Goal: Book appointment/travel/reservation

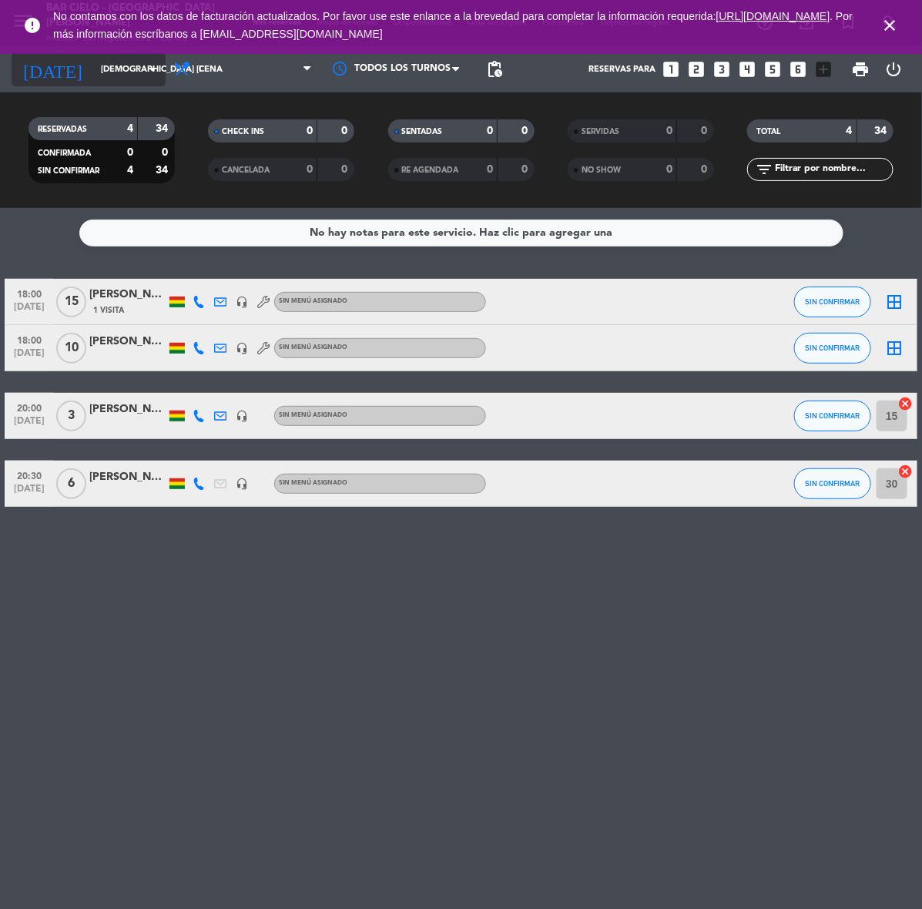
click at [112, 60] on input "[DEMOGRAPHIC_DATA] [DATE]" at bounding box center [150, 69] width 115 height 25
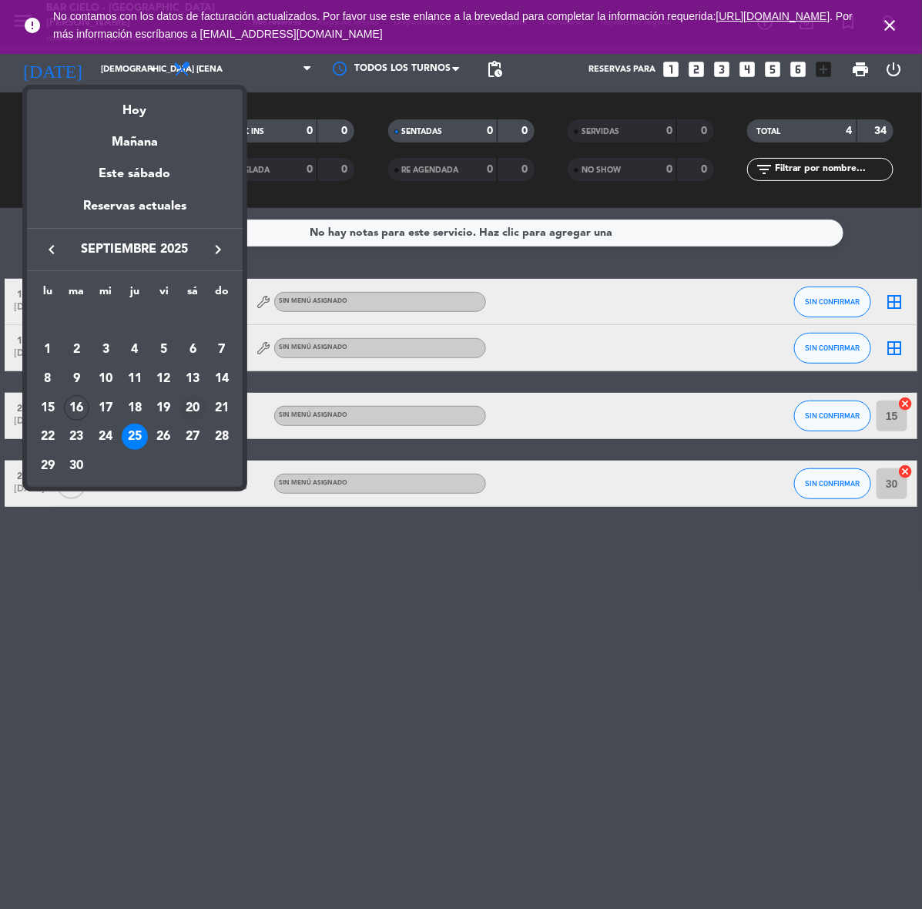
click at [195, 401] on div "20" at bounding box center [192, 408] width 26 height 26
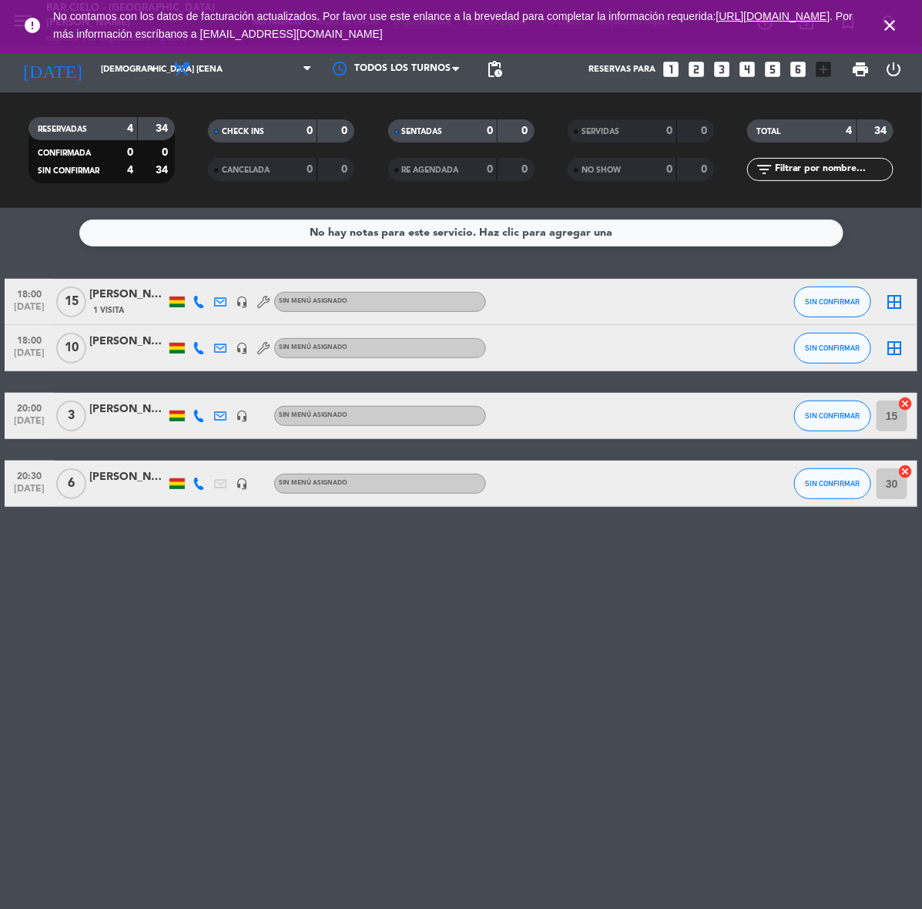
type input "sáb. [DATE]"
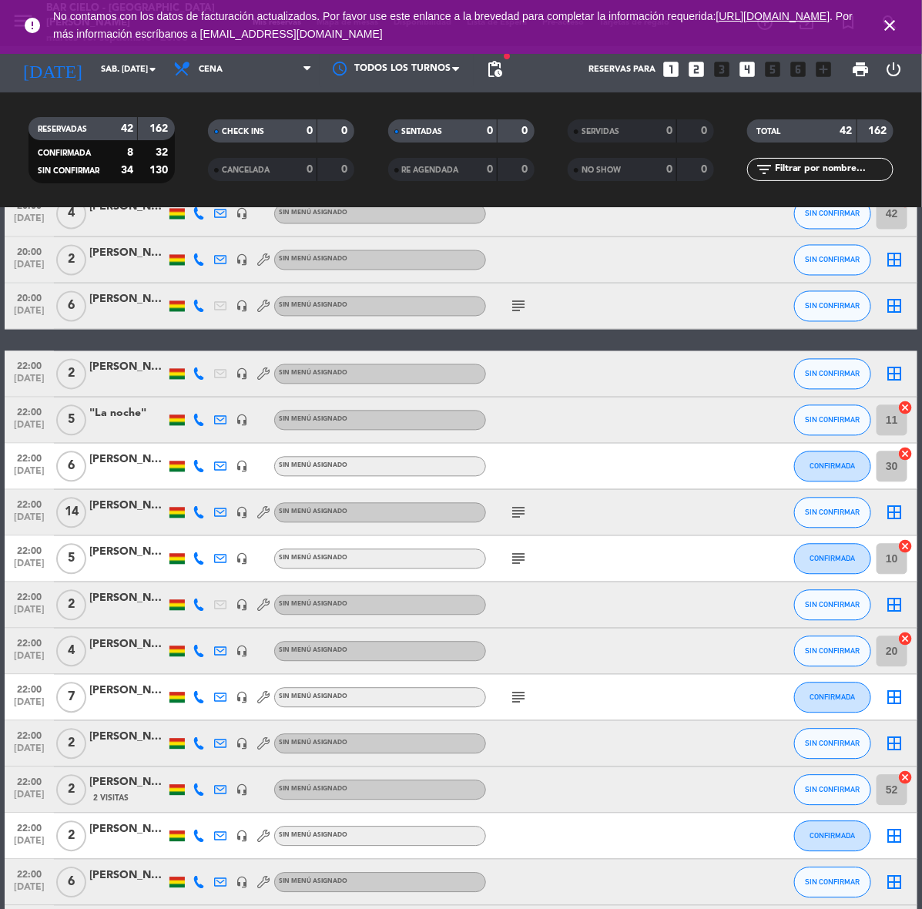
scroll to position [1495, 0]
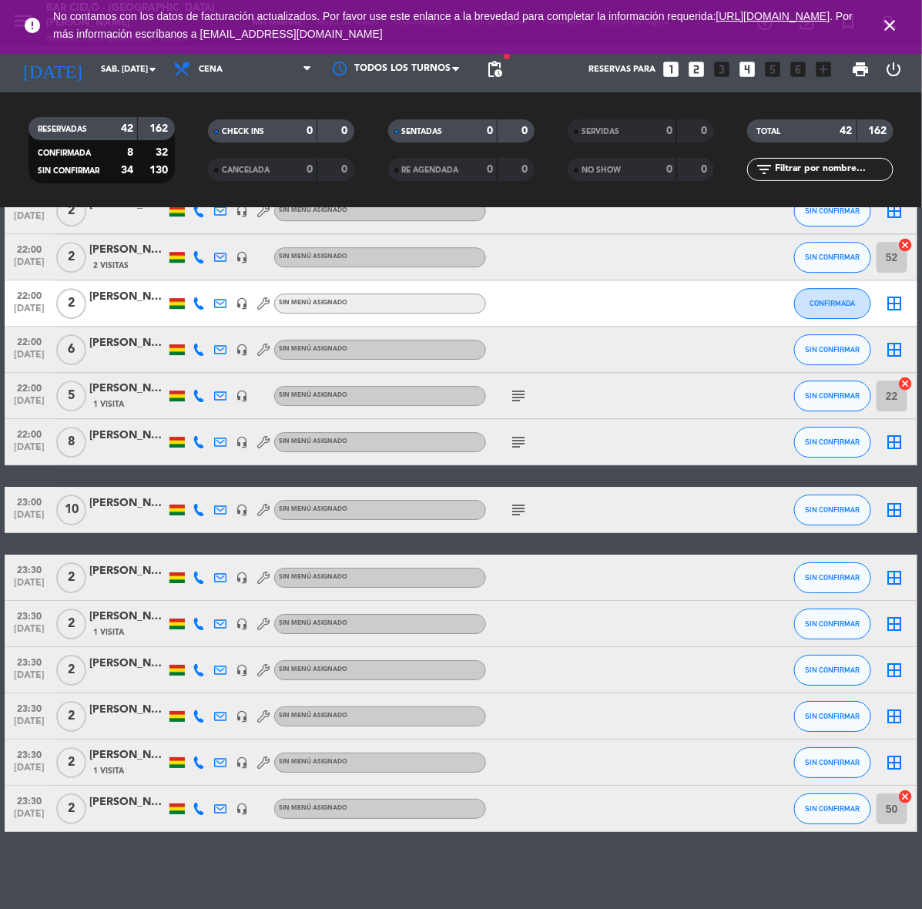
click at [894, 24] on icon "close" at bounding box center [889, 25] width 18 height 18
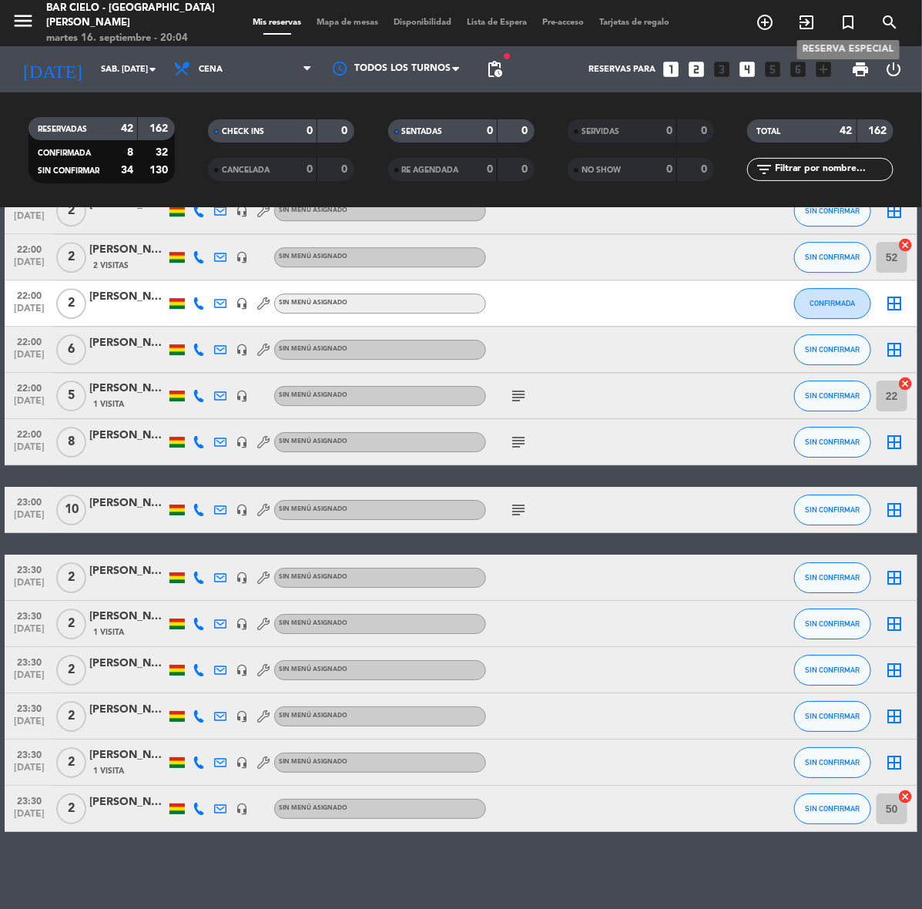
click at [847, 25] on icon "turned_in_not" at bounding box center [847, 22] width 18 height 18
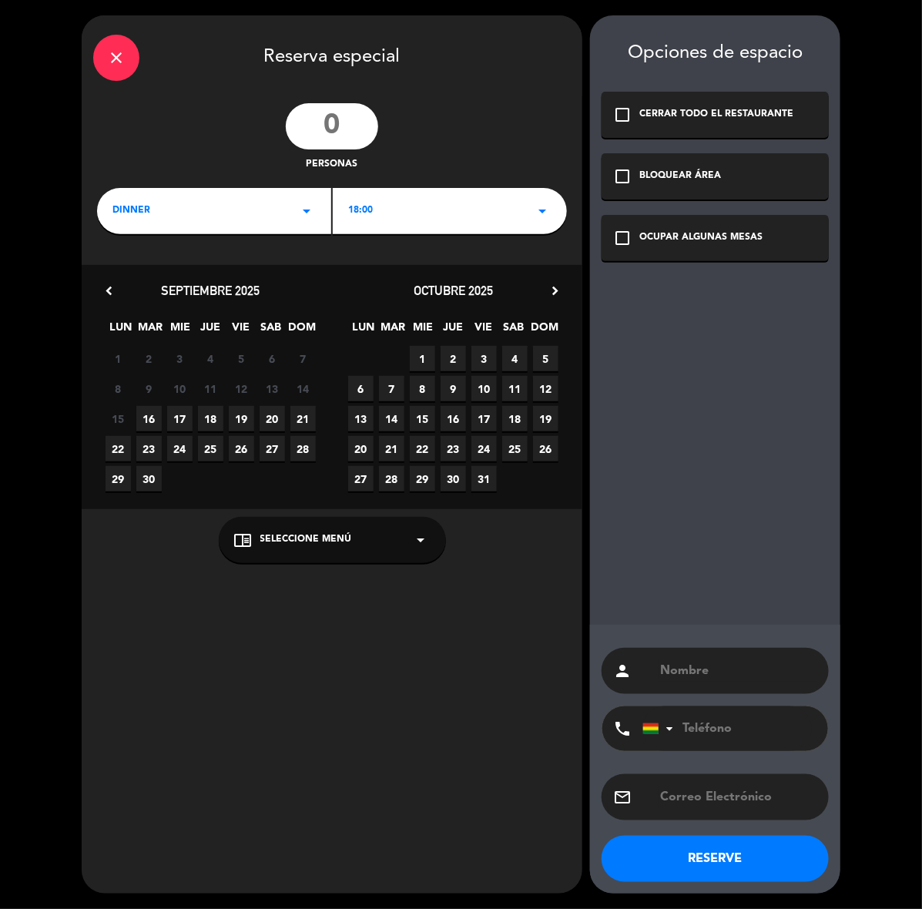
click at [348, 120] on input "number" at bounding box center [332, 126] width 92 height 46
type input "20"
click at [362, 210] on span "18:00" at bounding box center [360, 210] width 25 height 15
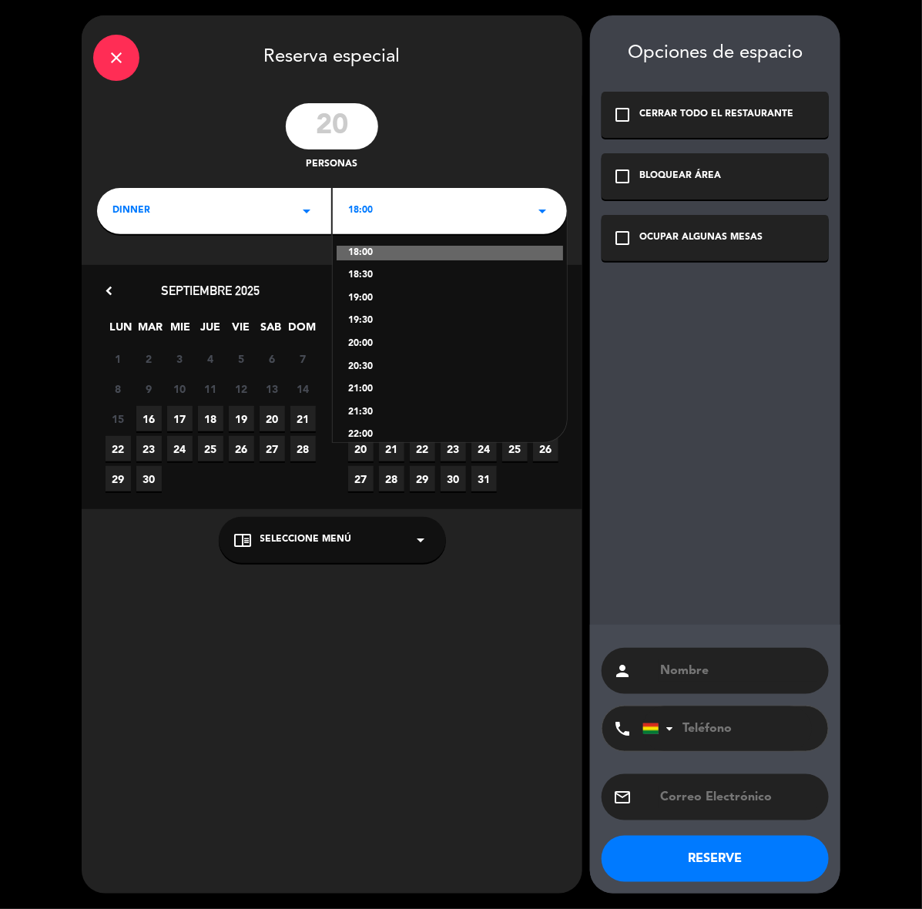
click at [366, 341] on div "20:00" at bounding box center [449, 343] width 203 height 15
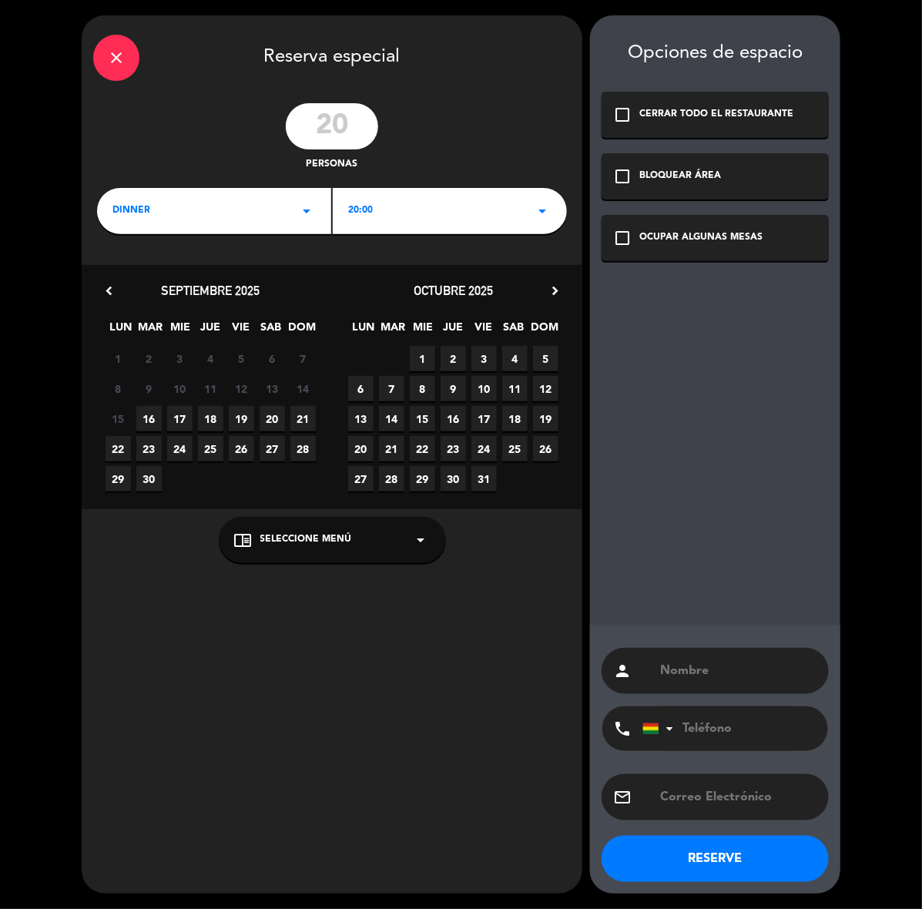
click at [697, 237] on div "OCUPAR ALGUNAS MESAS" at bounding box center [700, 237] width 123 height 15
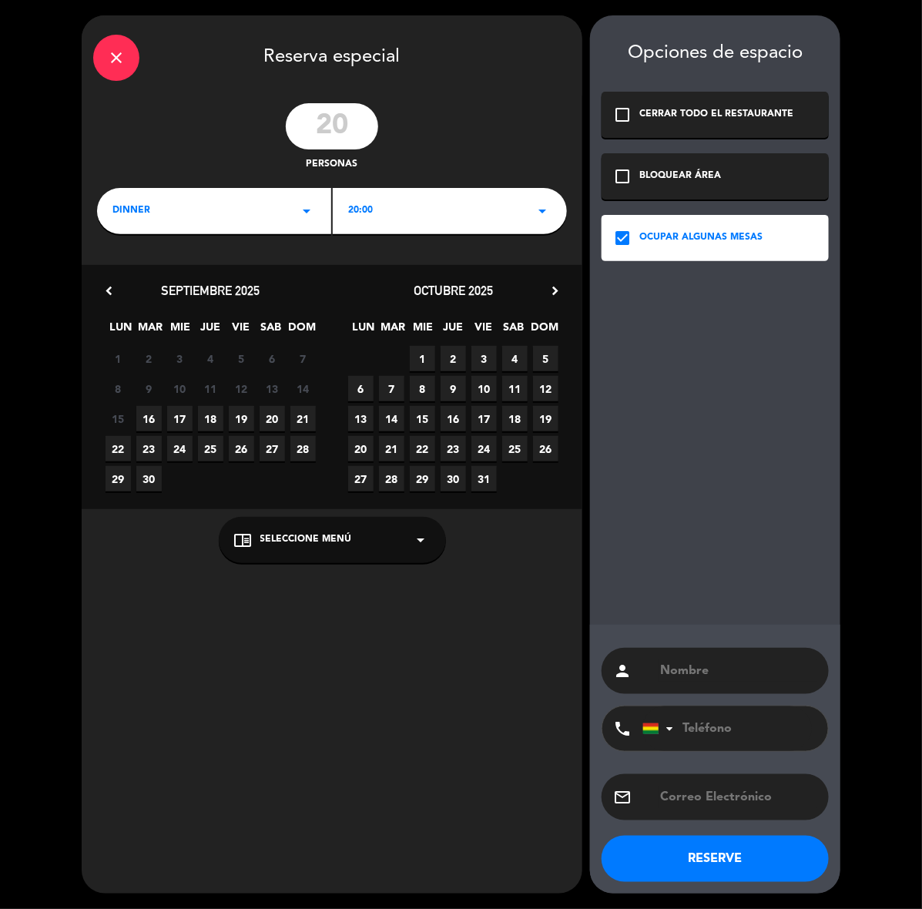
click at [489, 390] on span "10" at bounding box center [483, 388] width 25 height 25
click at [691, 660] on input "text" at bounding box center [737, 671] width 159 height 22
click at [763, 651] on div "person" at bounding box center [714, 671] width 227 height 46
click at [734, 668] on input "text" at bounding box center [737, 671] width 159 height 22
paste input "[PERSON_NAME]"
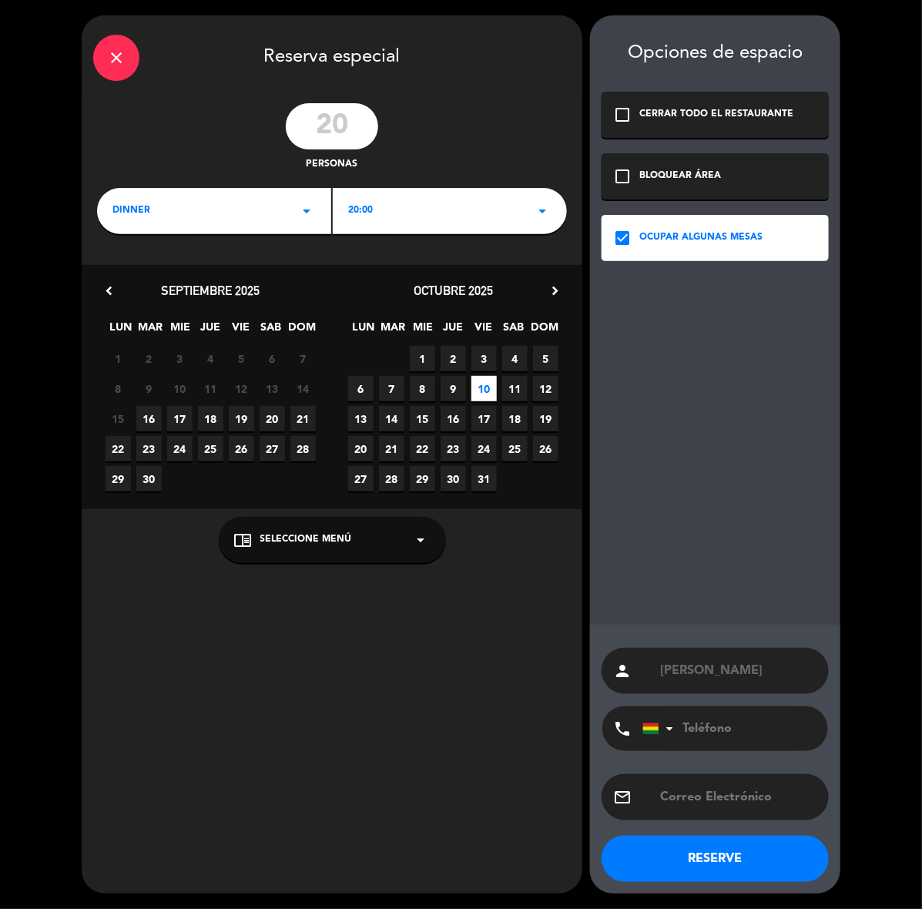
scroll to position [0, 2]
type input "[PERSON_NAME]"
click at [744, 798] on input "text" at bounding box center [737, 797] width 159 height 22
paste input "[EMAIL_ADDRESS][DOMAIN_NAME]"
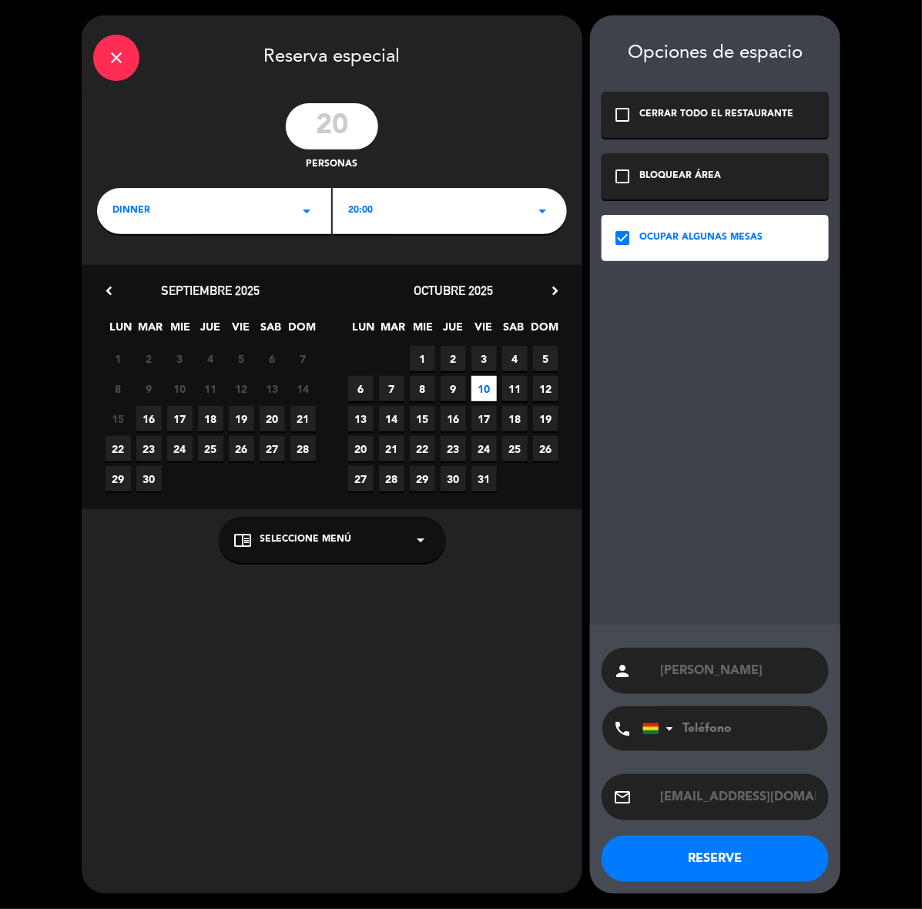
scroll to position [0, 28]
type input "[EMAIL_ADDRESS][DOMAIN_NAME]"
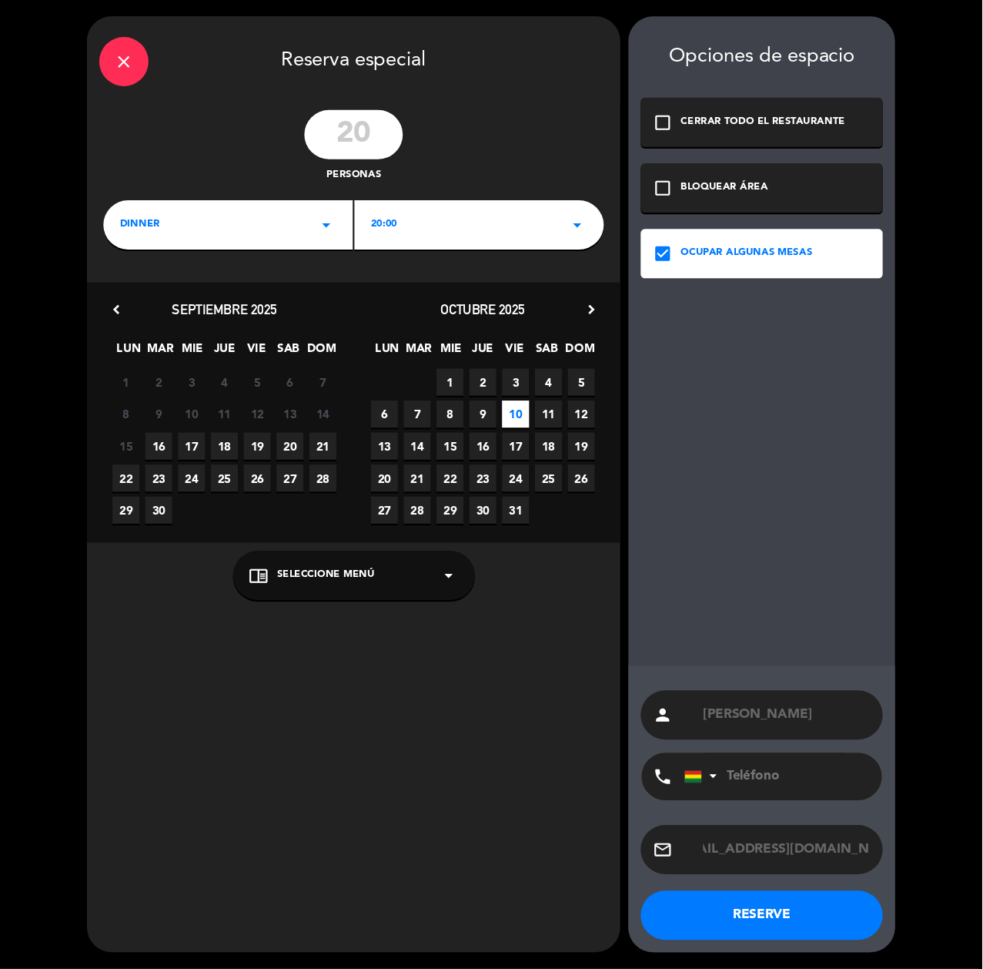
scroll to position [0, 0]
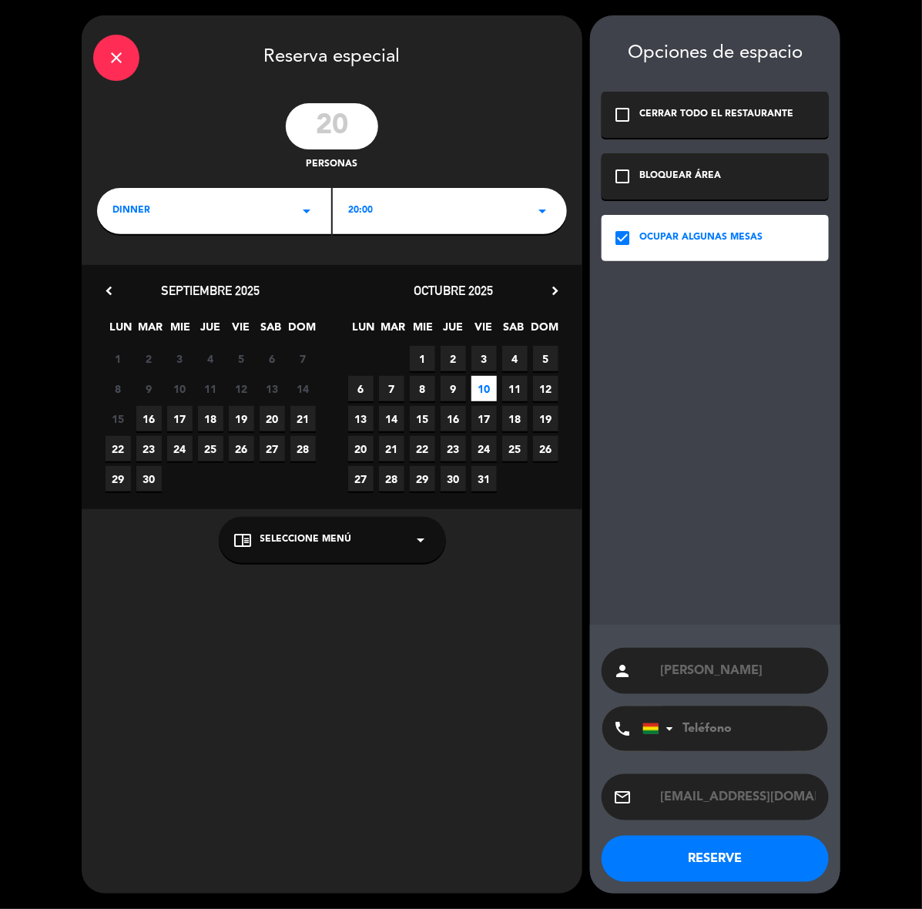
paste input "69004880"
click at [724, 725] on input "69004880" at bounding box center [726, 728] width 169 height 45
type input "69004880"
click at [732, 867] on button "RESERVE" at bounding box center [714, 858] width 227 height 46
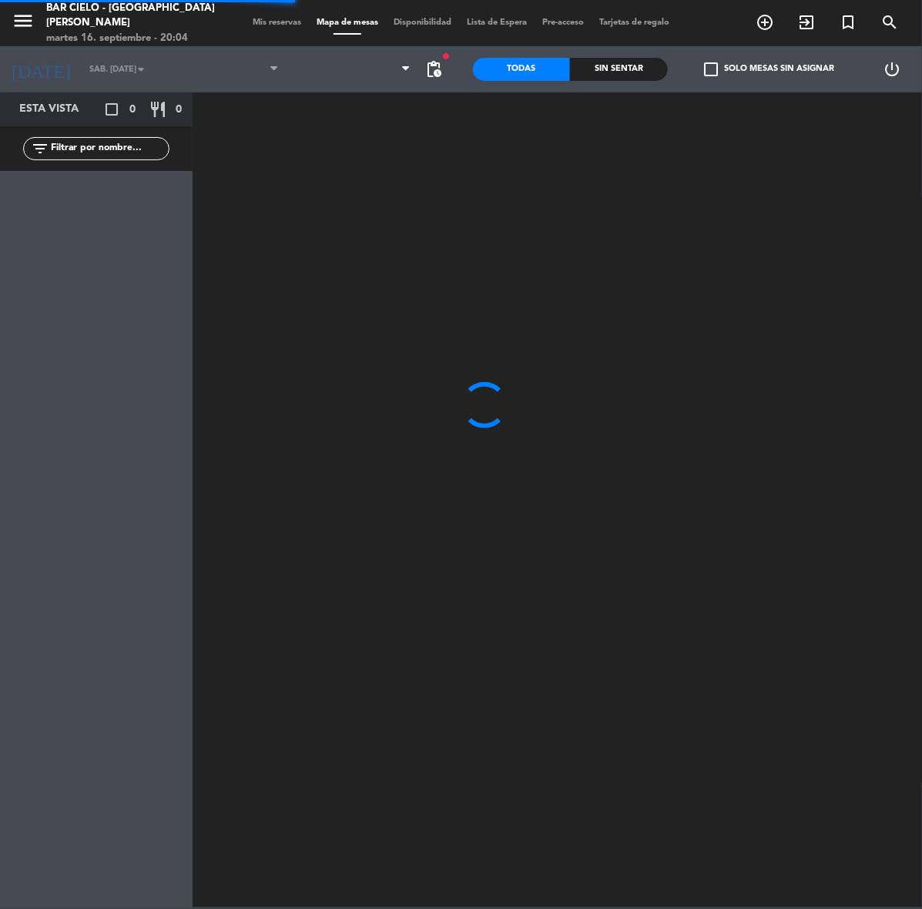
type input "vie. [DATE]"
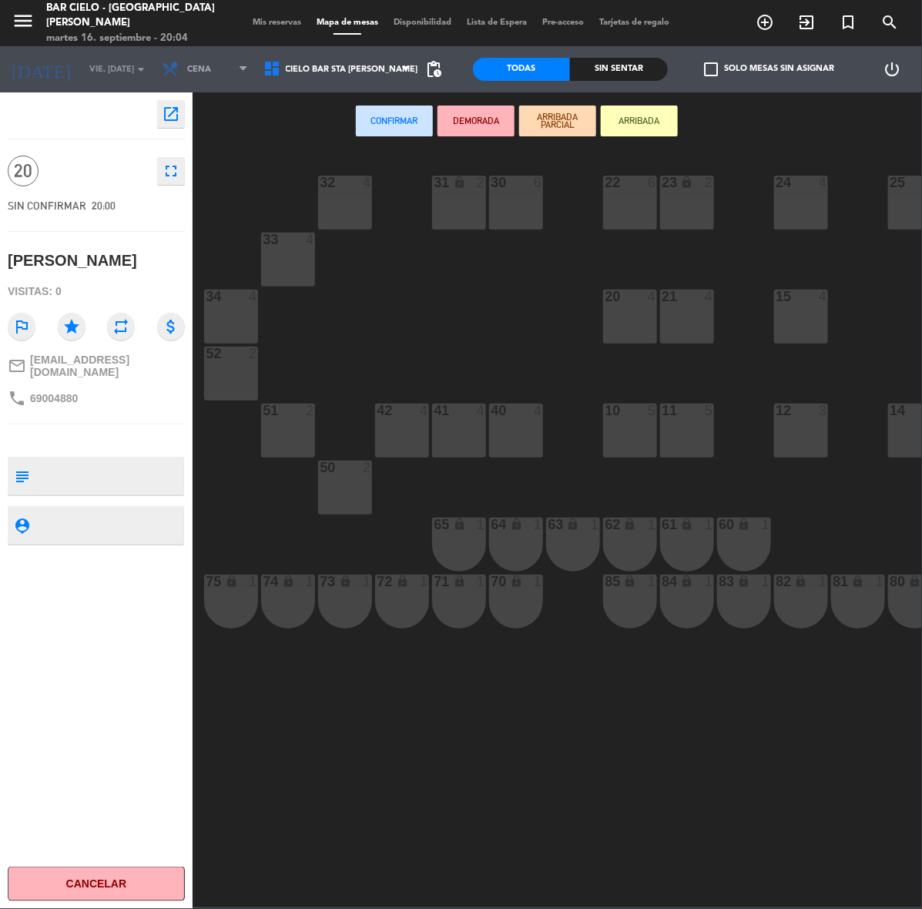
click at [285, 18] on span "Mis reservas" at bounding box center [277, 22] width 64 height 8
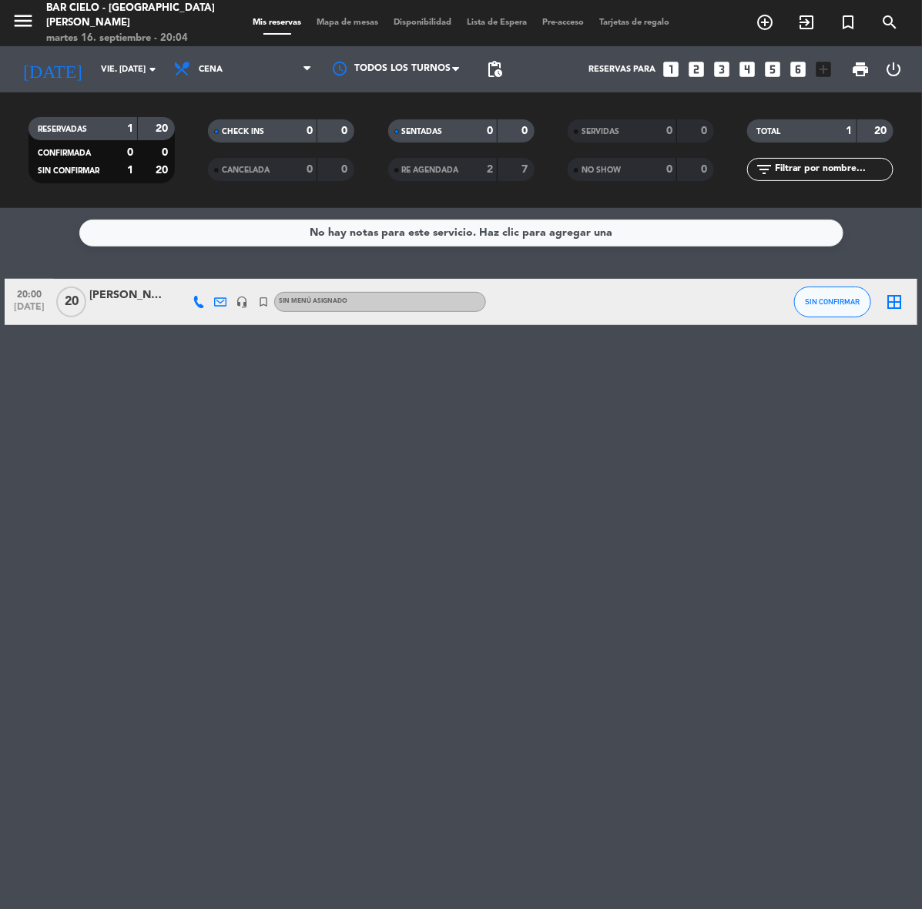
click at [120, 299] on div "[PERSON_NAME]" at bounding box center [127, 295] width 77 height 18
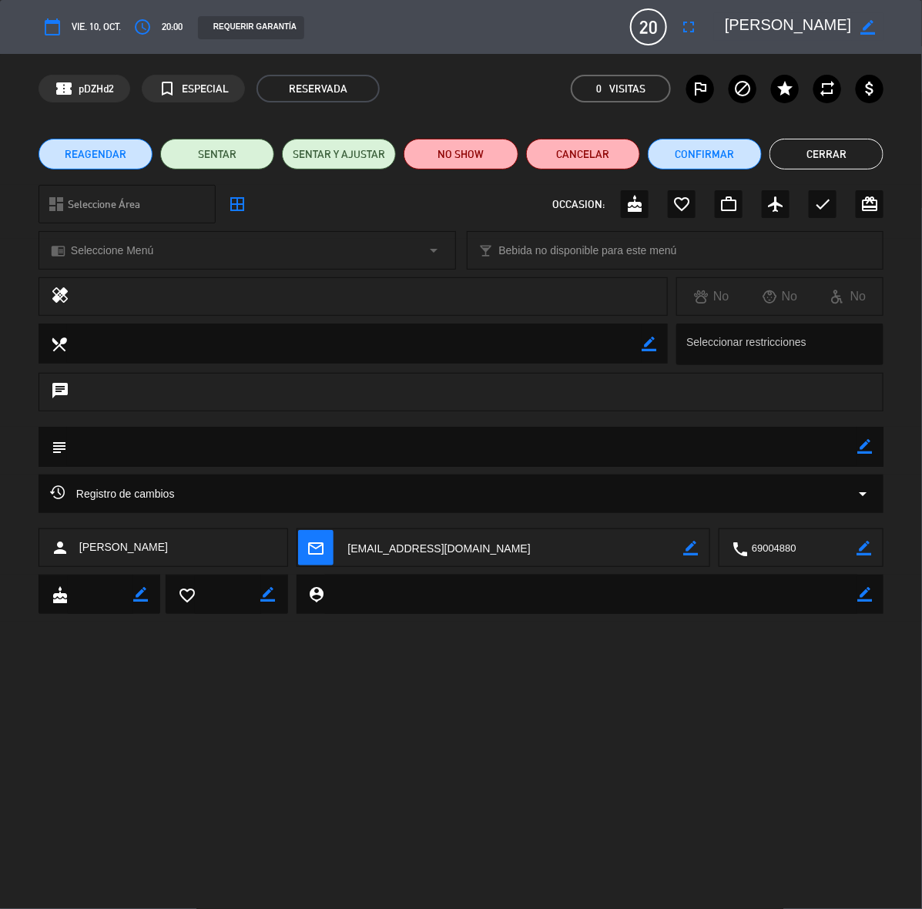
click at [862, 447] on icon "border_color" at bounding box center [864, 446] width 15 height 15
click at [749, 447] on textarea at bounding box center [462, 446] width 790 height 39
paste textarea "cumpleaños"
click at [855, 443] on textarea at bounding box center [462, 446] width 790 height 39
type textarea "cumpleaños"
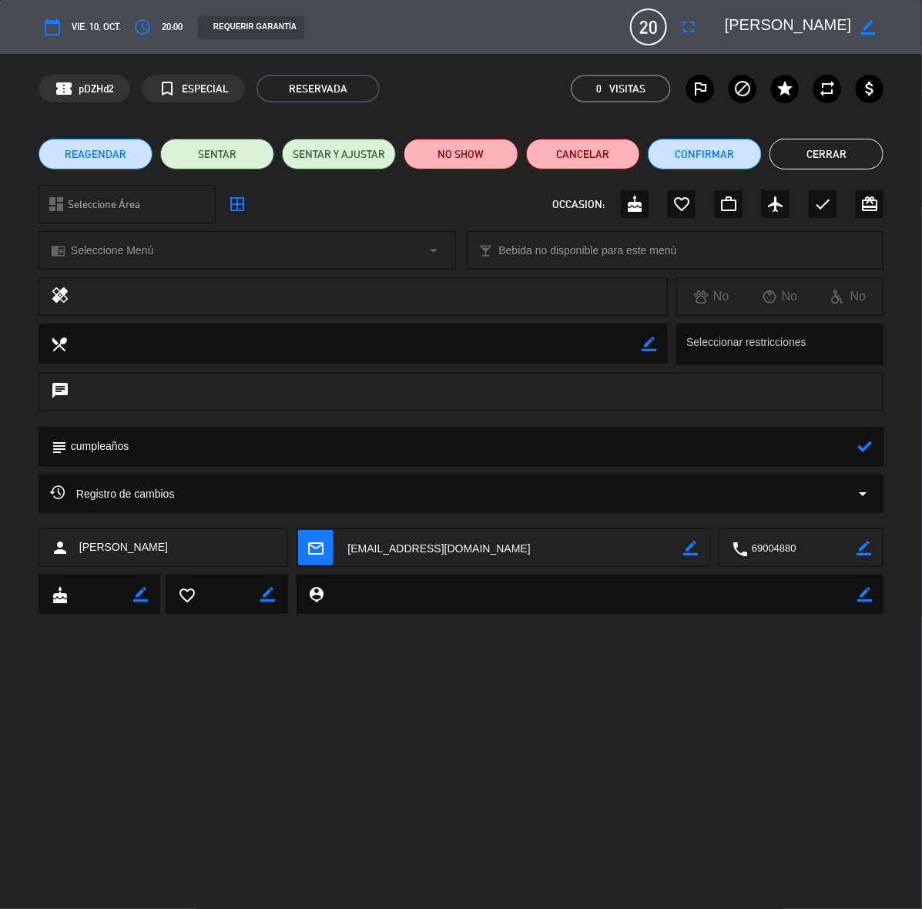
click at [861, 445] on icon at bounding box center [864, 446] width 15 height 15
click at [840, 156] on button "Cerrar" at bounding box center [826, 154] width 114 height 31
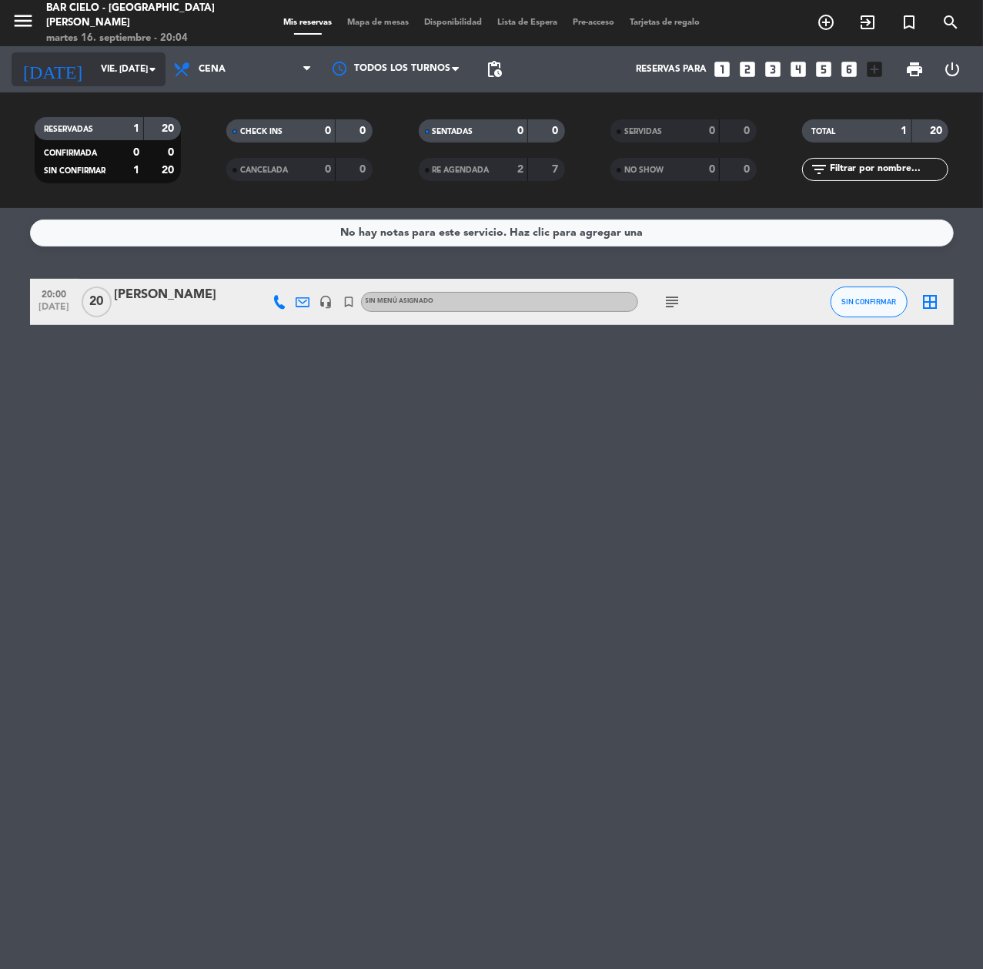
click at [105, 60] on input "vie. [DATE]" at bounding box center [154, 69] width 122 height 26
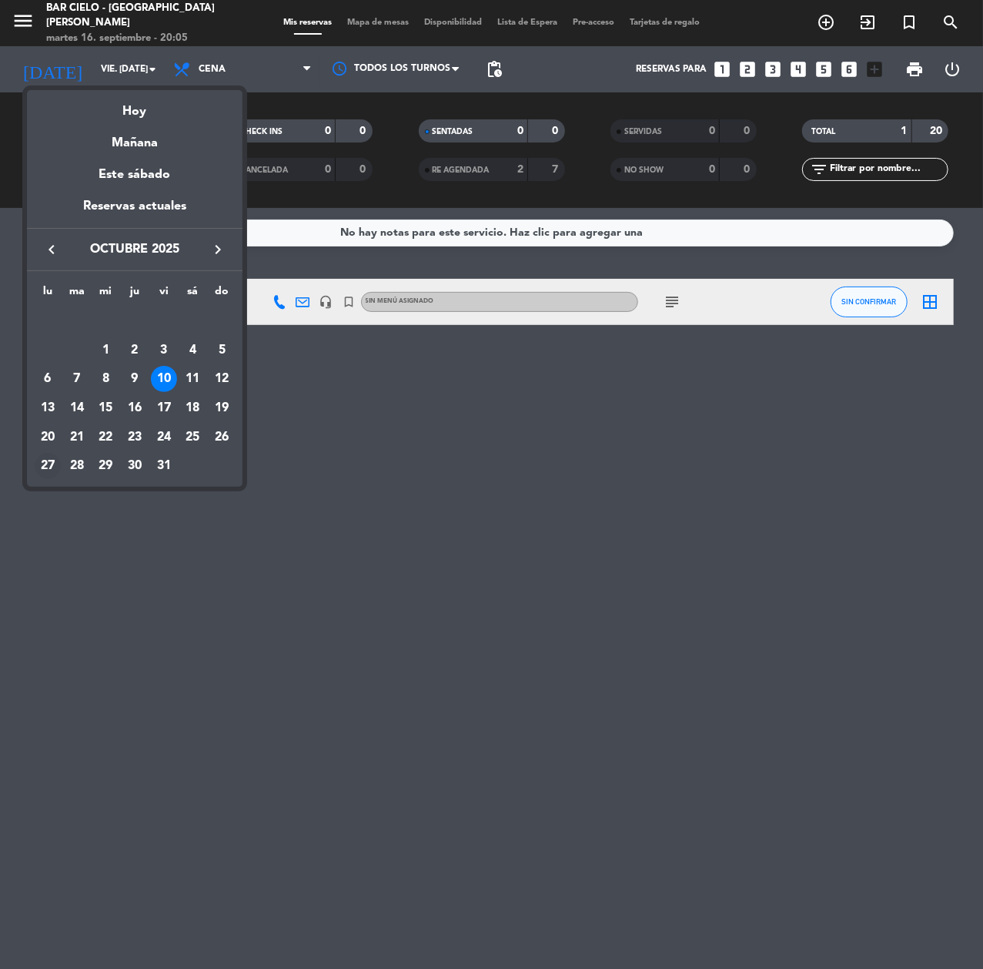
click at [46, 470] on div "27" at bounding box center [48, 466] width 26 height 26
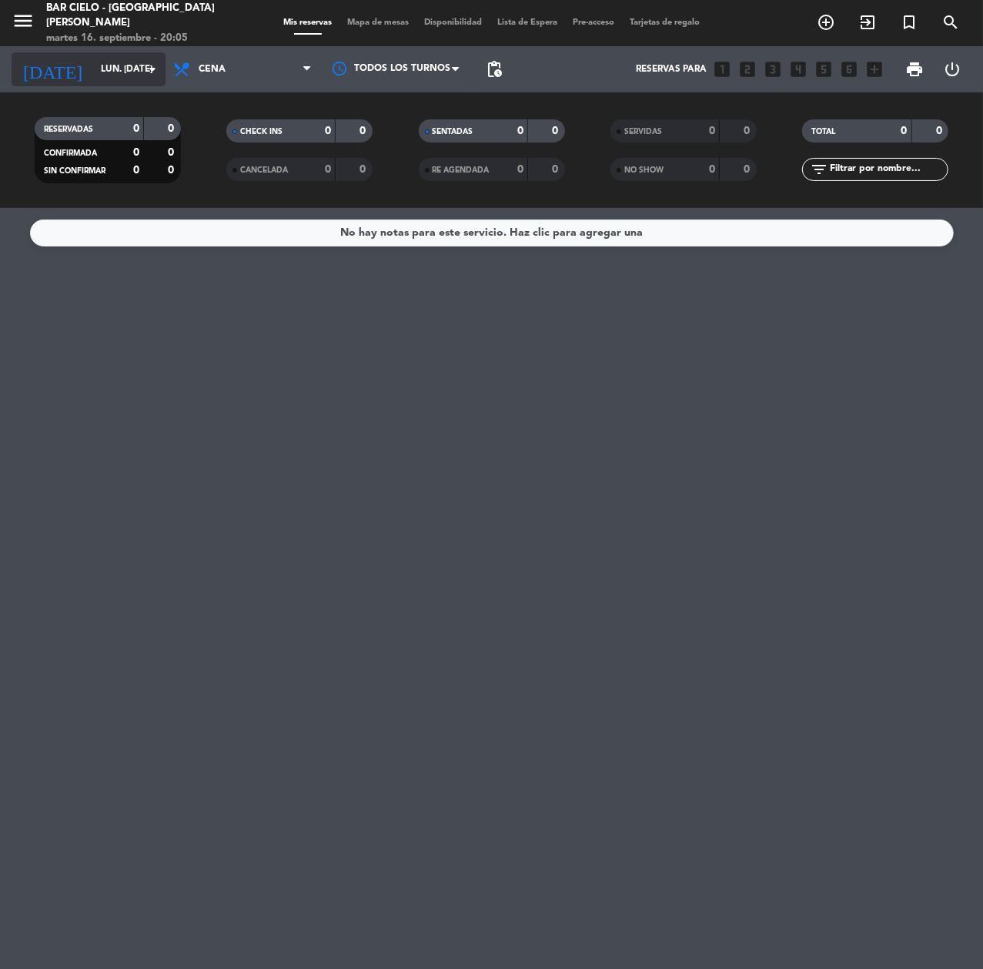
click at [93, 79] on input "lun. [DATE]" at bounding box center [154, 69] width 122 height 26
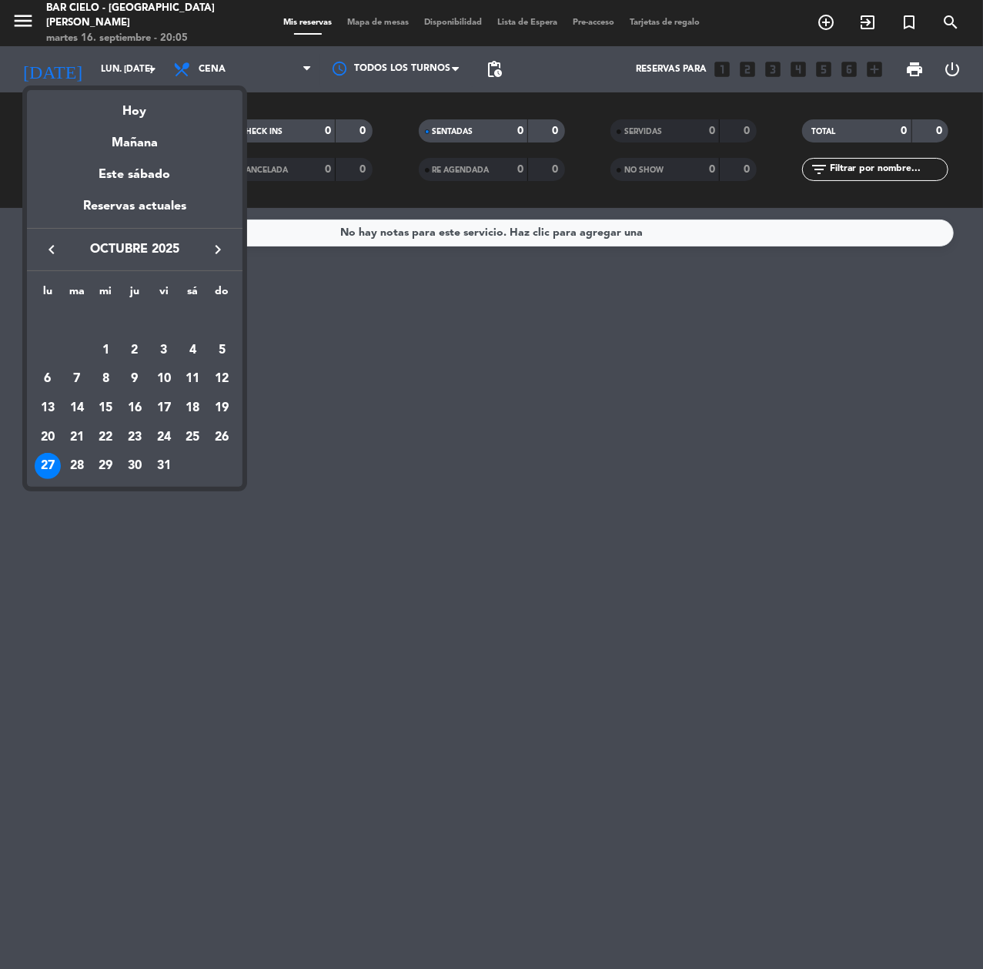
click at [54, 245] on icon "keyboard_arrow_left" at bounding box center [51, 249] width 18 height 18
click at [195, 439] on div "27" at bounding box center [192, 437] width 26 height 26
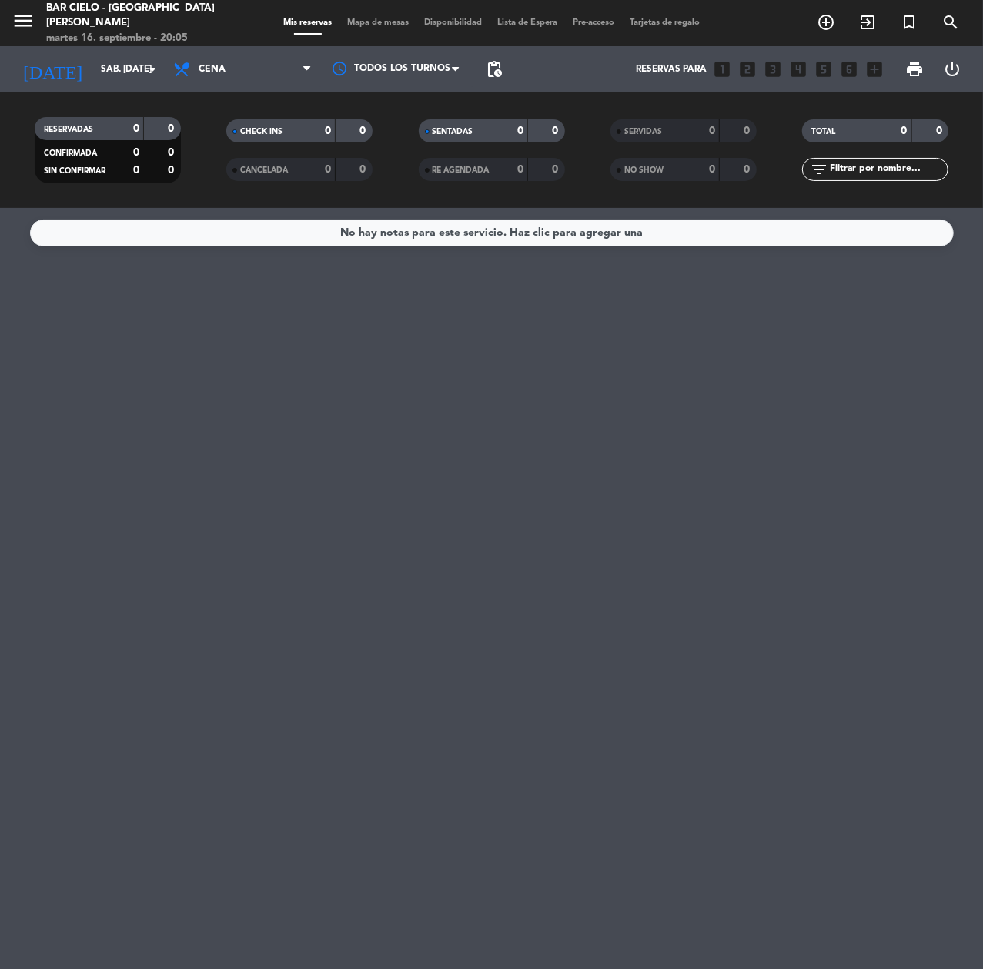
click at [195, 439] on div "No hay notas para este servicio. Haz clic para agregar una" at bounding box center [491, 588] width 983 height 761
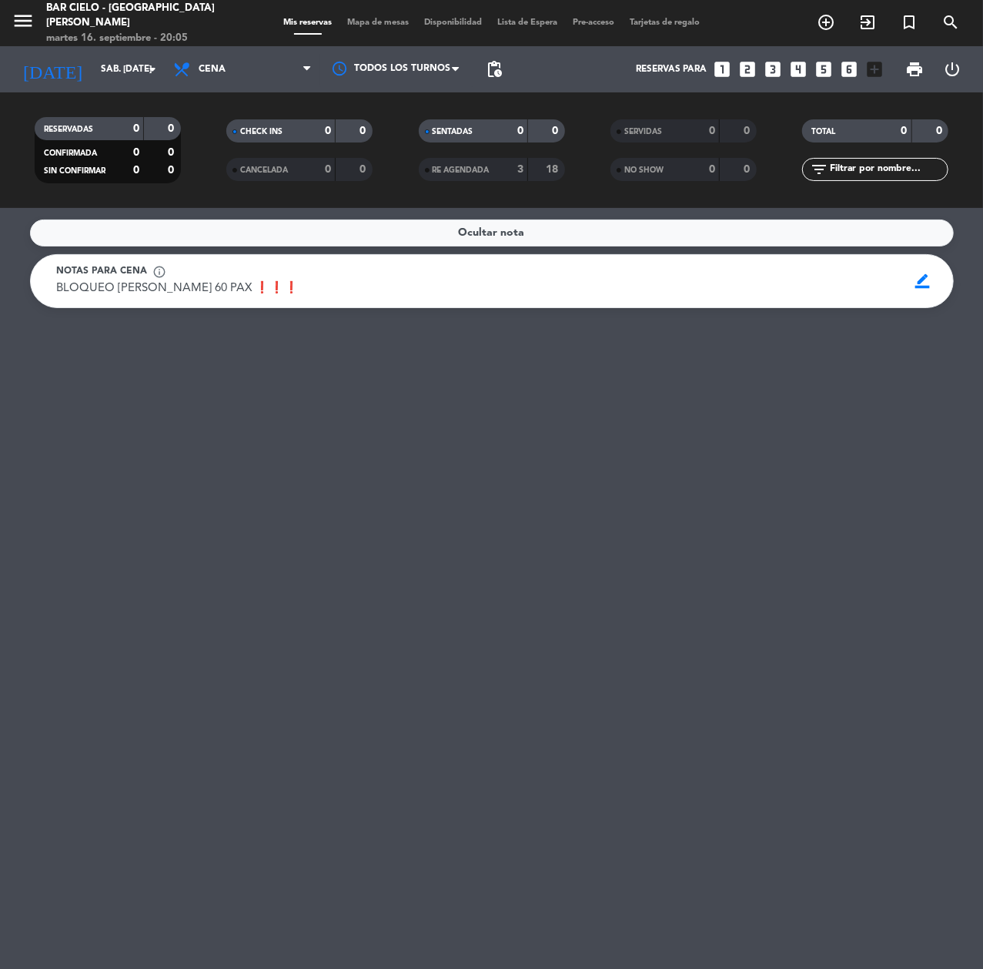
click at [237, 350] on div "Ocultar nota Notas para cena info_outline BLOQUEO [PERSON_NAME] 60 PAX ❗❗❗ BLOQ…" at bounding box center [491, 588] width 983 height 761
click at [131, 59] on input "sáb. [DATE]" at bounding box center [154, 69] width 122 height 26
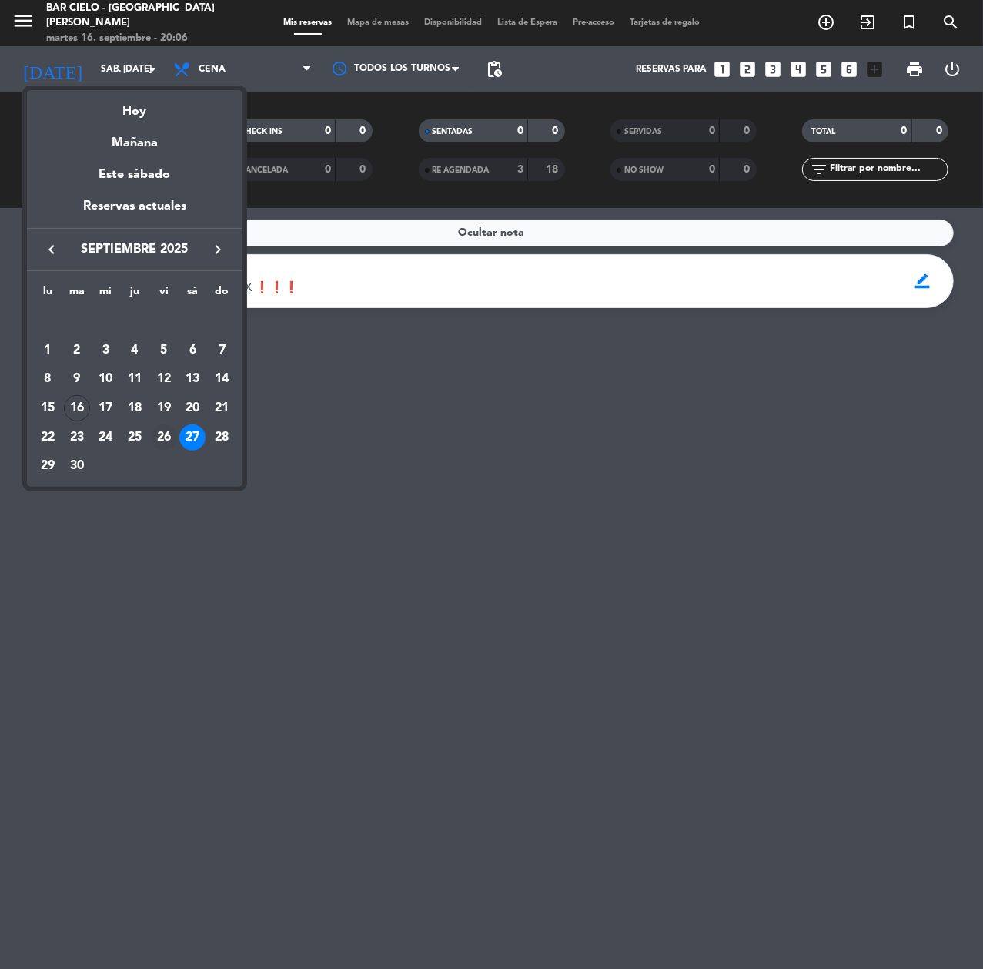
click at [167, 427] on div "26" at bounding box center [164, 437] width 26 height 26
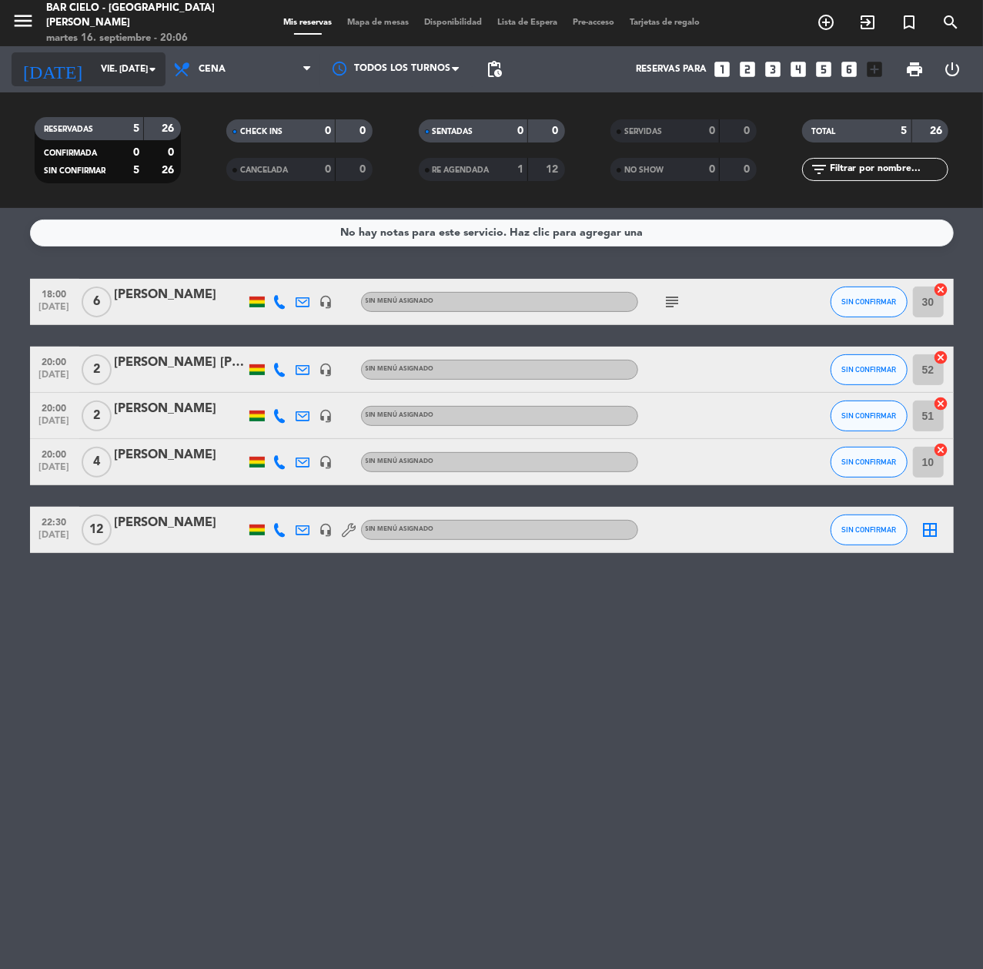
click at [122, 79] on input "vie. [DATE]" at bounding box center [154, 69] width 122 height 26
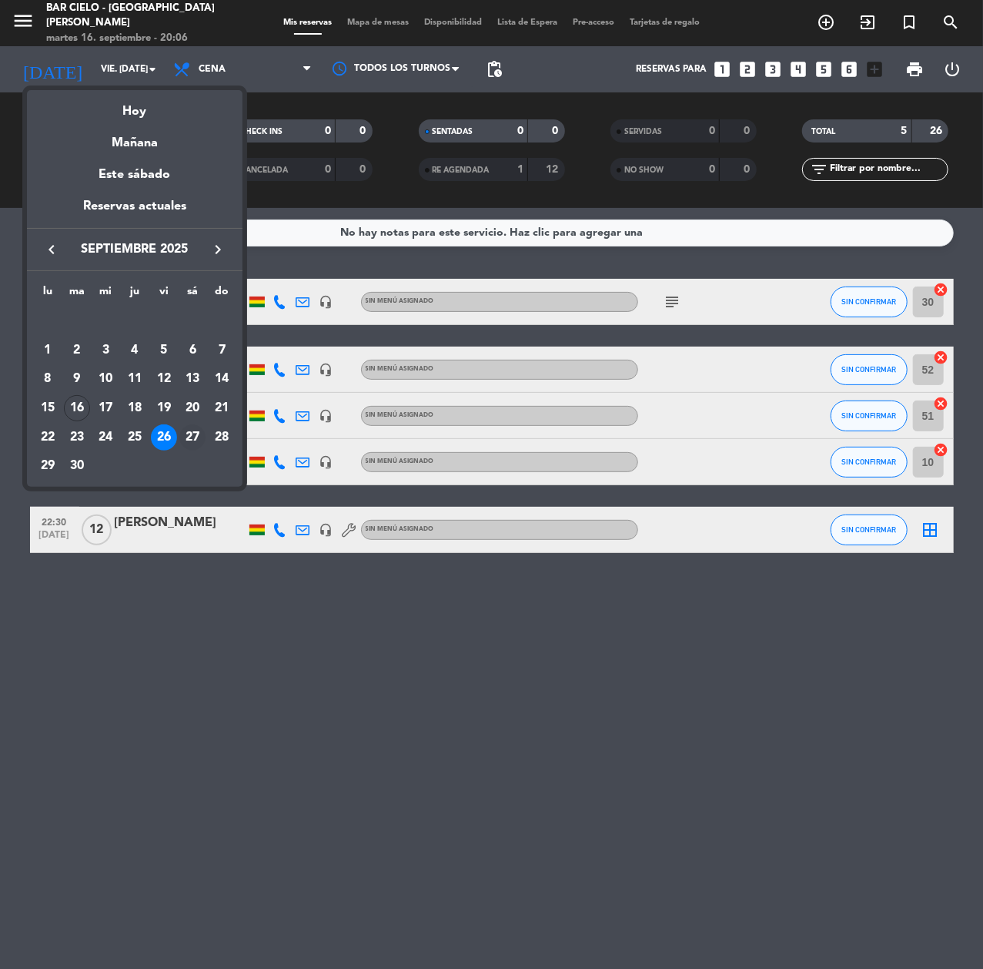
click at [195, 435] on div "27" at bounding box center [192, 437] width 26 height 26
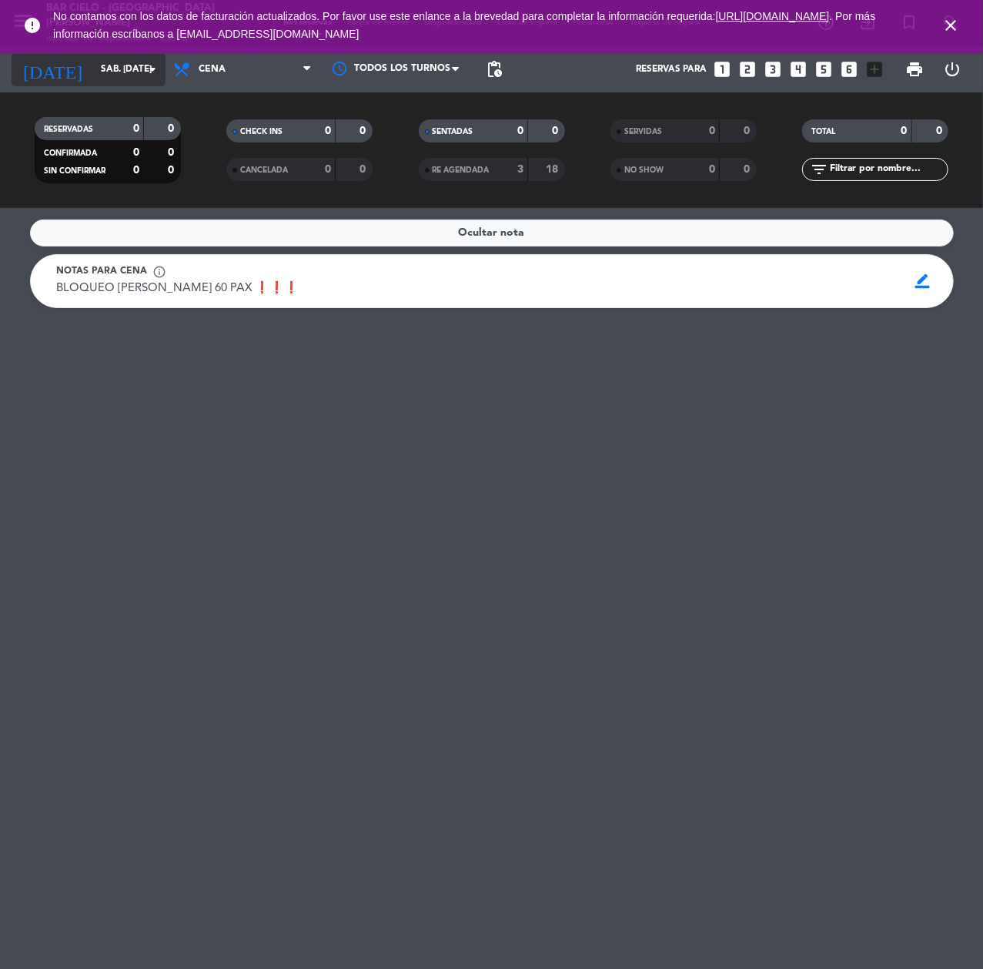
click at [102, 75] on input "sáb. [DATE]" at bounding box center [154, 69] width 122 height 26
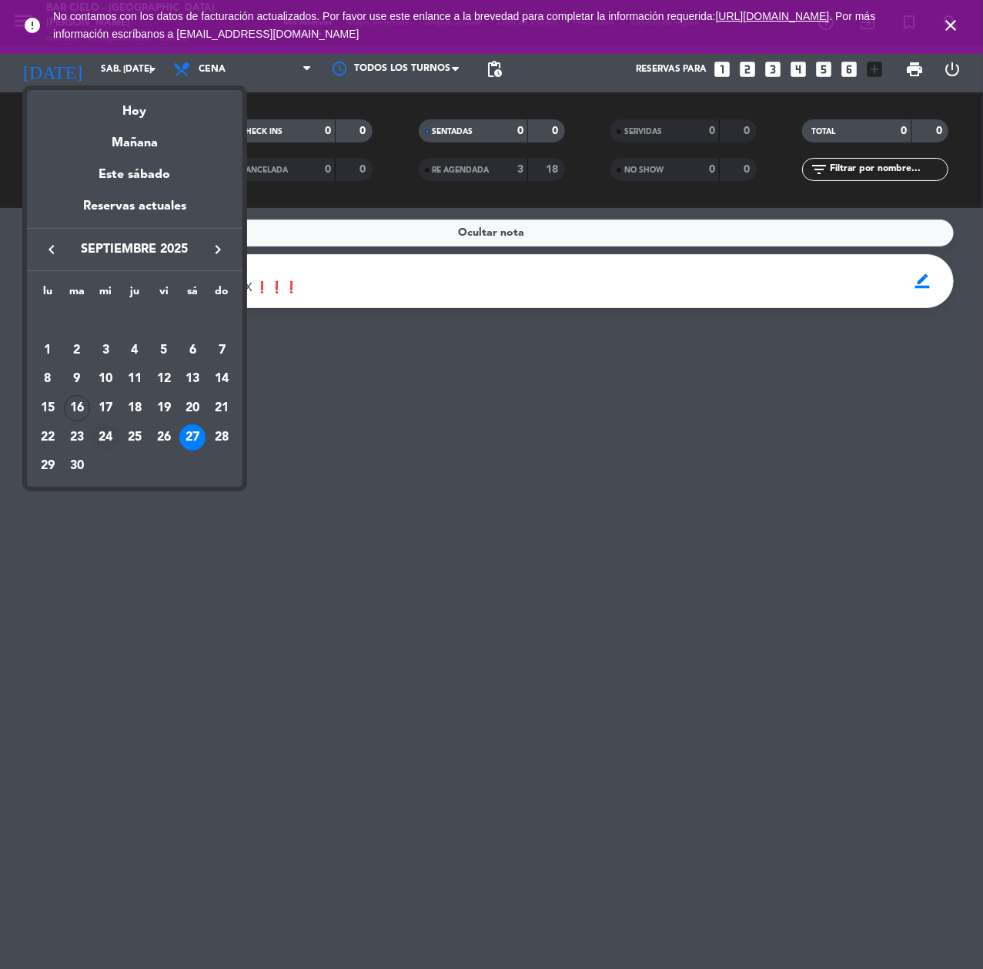
click at [94, 436] on div "24" at bounding box center [105, 437] width 26 height 26
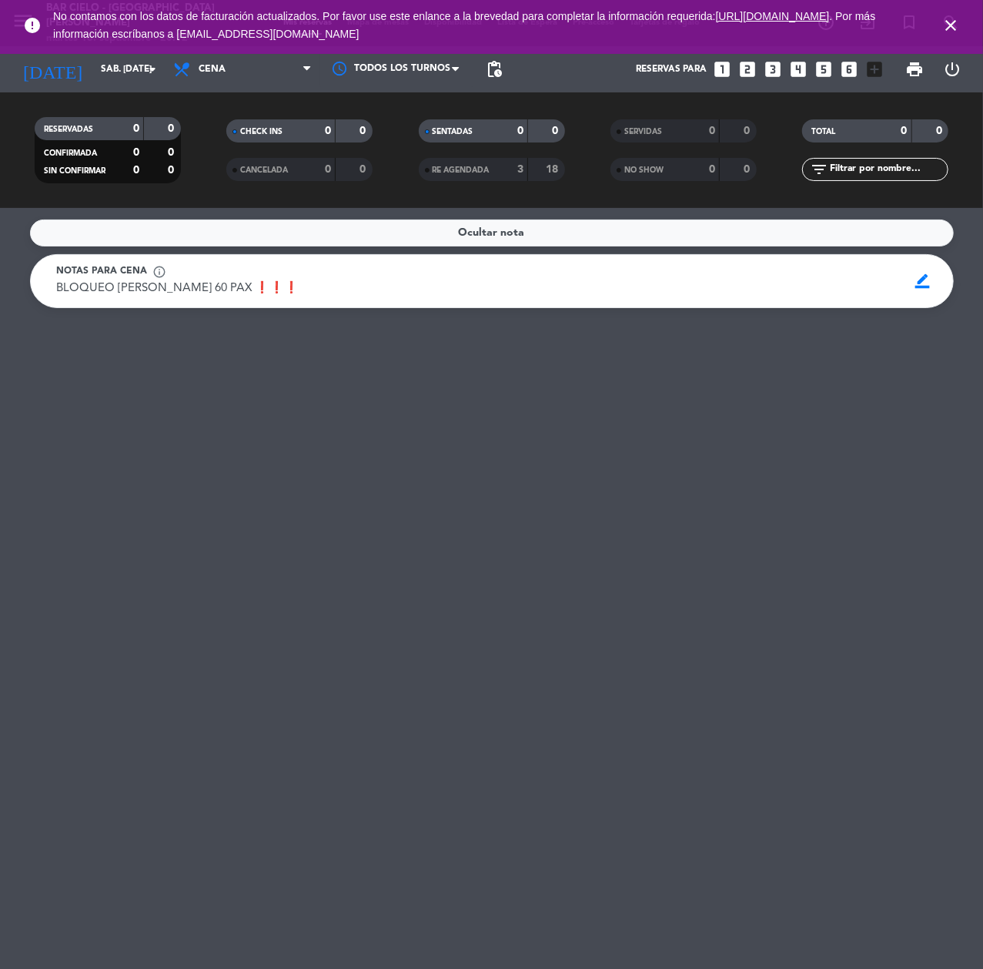
type input "mié. [DATE]"
